Goal: Check status: Check status

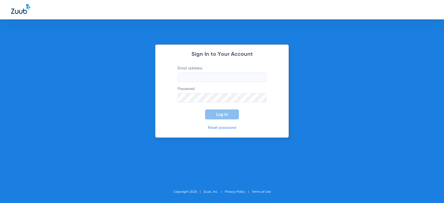
click at [196, 78] on input "Email address" at bounding box center [222, 76] width 89 height 9
type input "elvirabernal98@mydentalmail.com"
click at [205, 109] on button "Log In" at bounding box center [222, 114] width 34 height 10
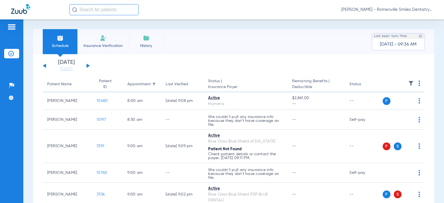
click at [87, 66] on button at bounding box center [88, 66] width 3 height 4
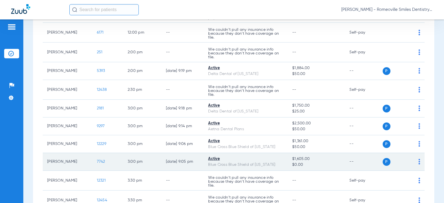
scroll to position [416, 0]
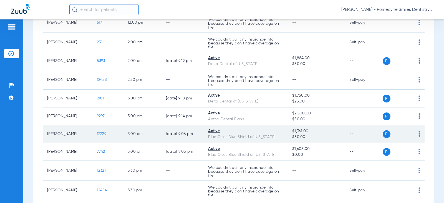
click at [98, 136] on span "12229" at bounding box center [101, 134] width 9 height 4
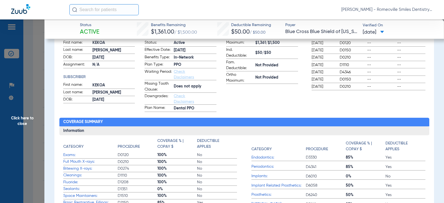
scroll to position [0, 0]
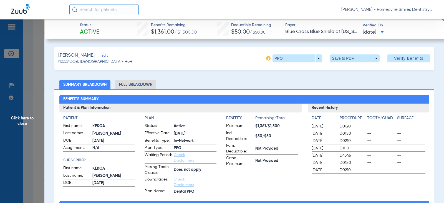
click at [136, 88] on li "Full Breakdown" at bounding box center [135, 85] width 41 height 10
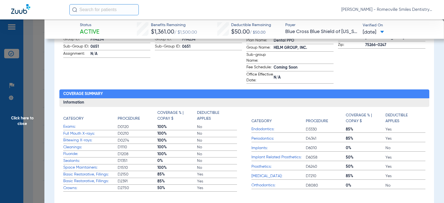
scroll to position [166, 0]
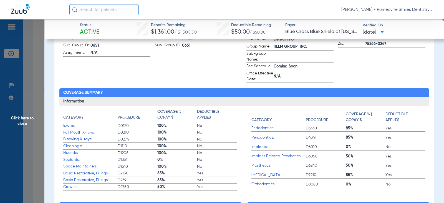
click at [19, 120] on span "Click here to close" at bounding box center [22, 120] width 44 height 203
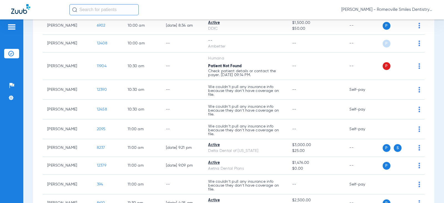
scroll to position [0, 0]
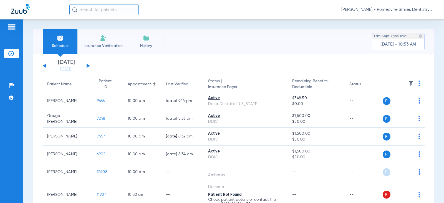
drag, startPoint x: 42, startPoint y: 67, endPoint x: 42, endPoint y: 70, distance: 3.3
click at [44, 66] on button at bounding box center [44, 66] width 3 height 4
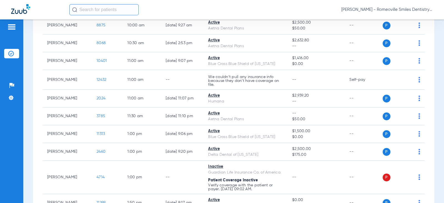
scroll to position [305, 0]
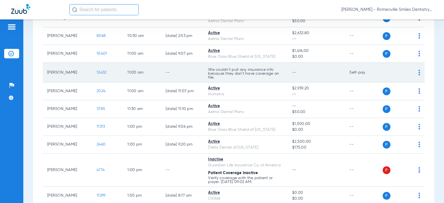
click at [217, 74] on p "We couldn’t pull any insurance info because they don’t have coverage on file." at bounding box center [245, 74] width 75 height 12
